Goal: Find specific page/section: Find specific page/section

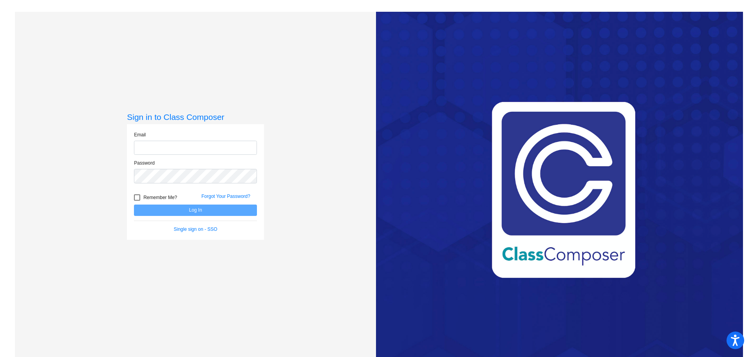
click at [170, 147] on input "email" at bounding box center [195, 148] width 123 height 14
type input "[EMAIL_ADDRESS][DOMAIN_NAME]"
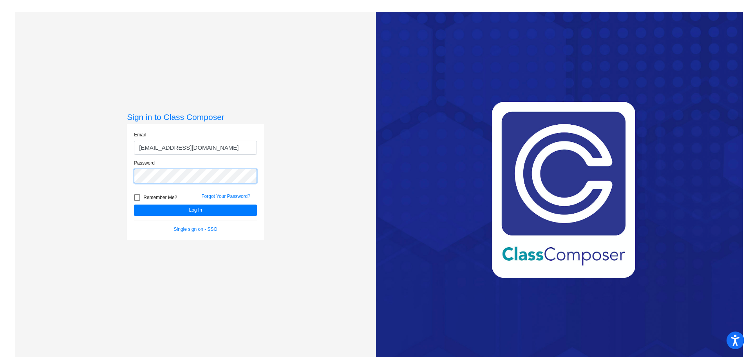
click at [134, 204] on button "Log In" at bounding box center [195, 209] width 123 height 11
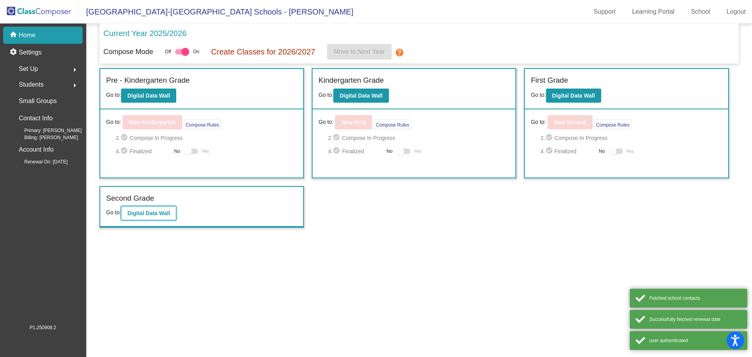
click at [142, 212] on b "Digital Data Wall" at bounding box center [148, 213] width 43 height 6
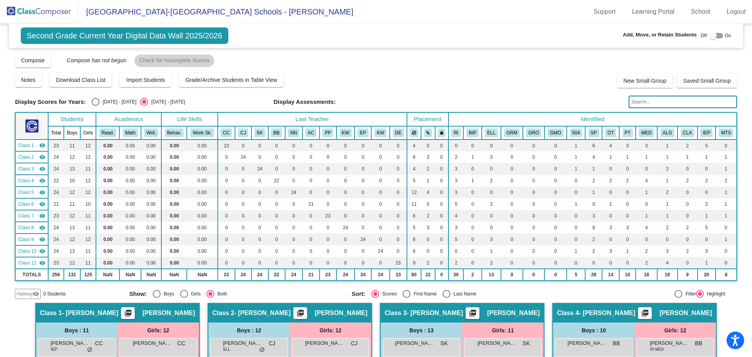
click at [650, 103] on input "text" at bounding box center [682, 102] width 108 height 13
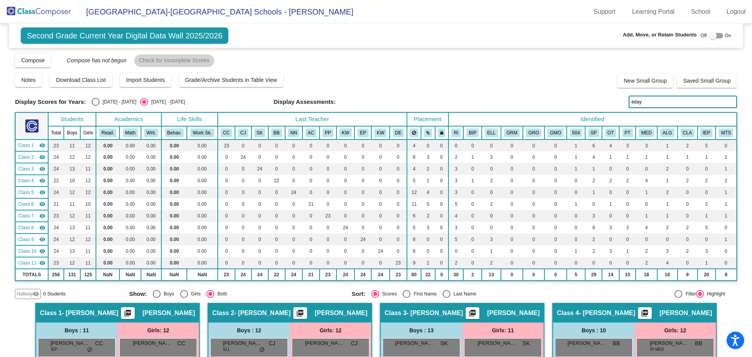
click at [632, 103] on input "eday" at bounding box center [682, 102] width 108 height 13
click at [631, 102] on input "eday" at bounding box center [682, 102] width 108 height 13
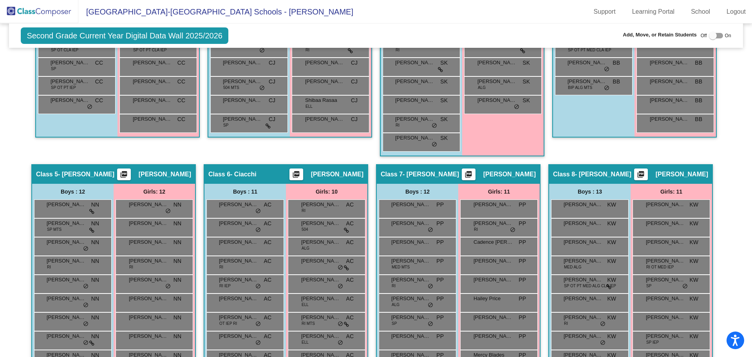
scroll to position [626, 0]
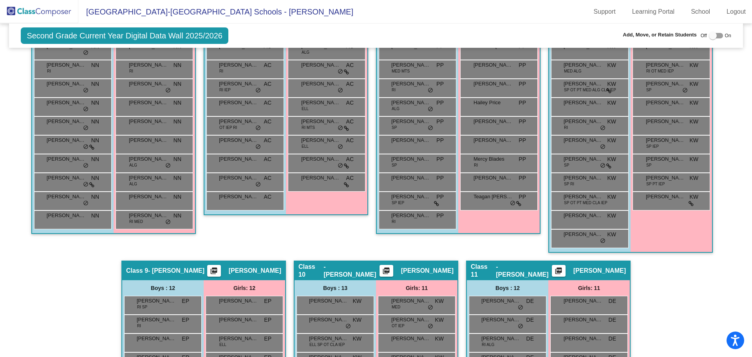
type input "day"
